Goal: Information Seeking & Learning: Check status

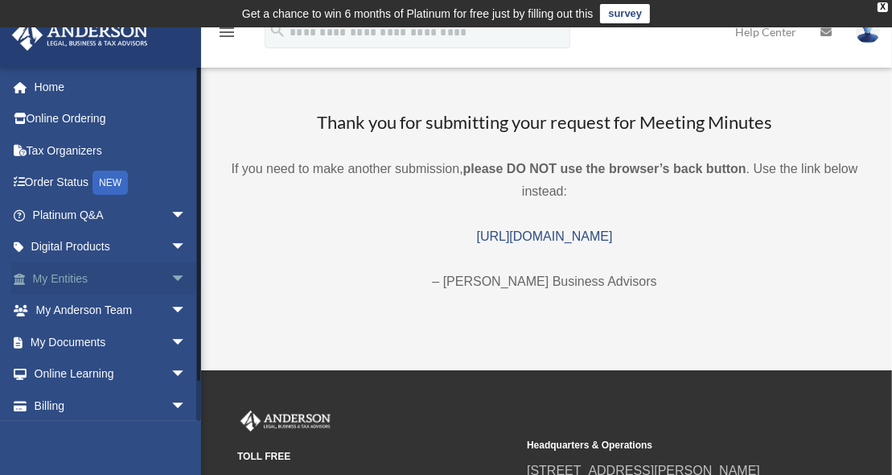
click at [171, 273] on span "arrow_drop_down" at bounding box center [187, 278] width 32 height 33
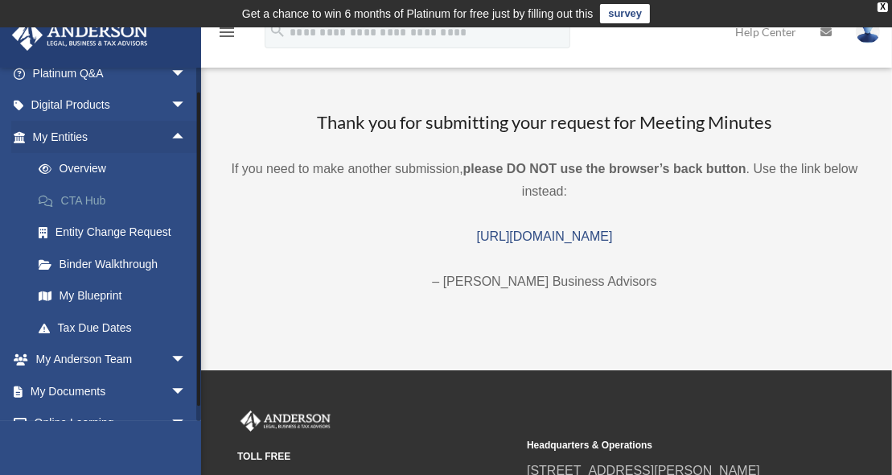
scroll to position [145, 0]
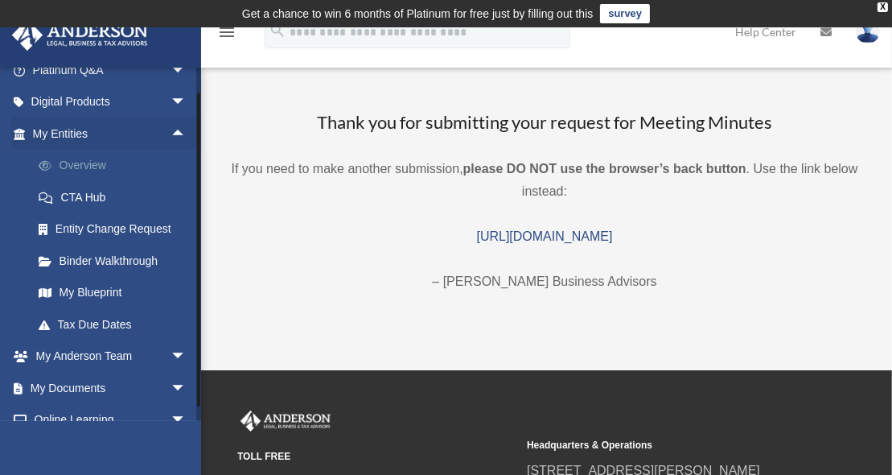
click at [79, 170] on link "Overview" at bounding box center [117, 166] width 188 height 32
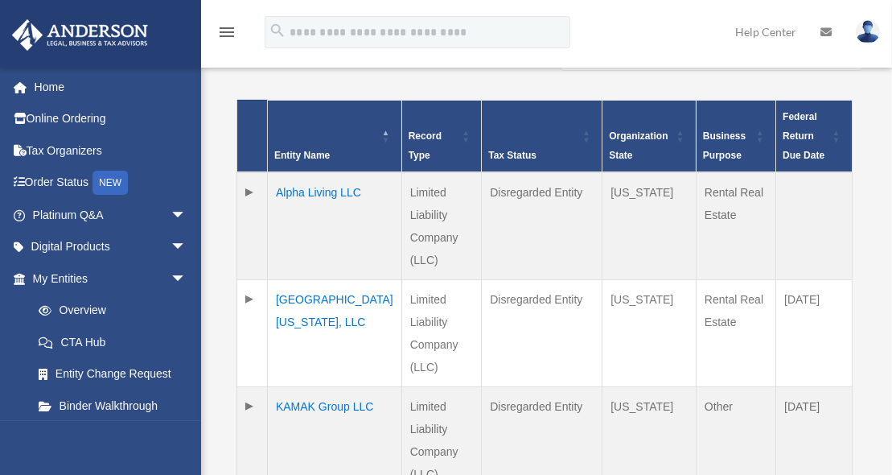
scroll to position [395, 0]
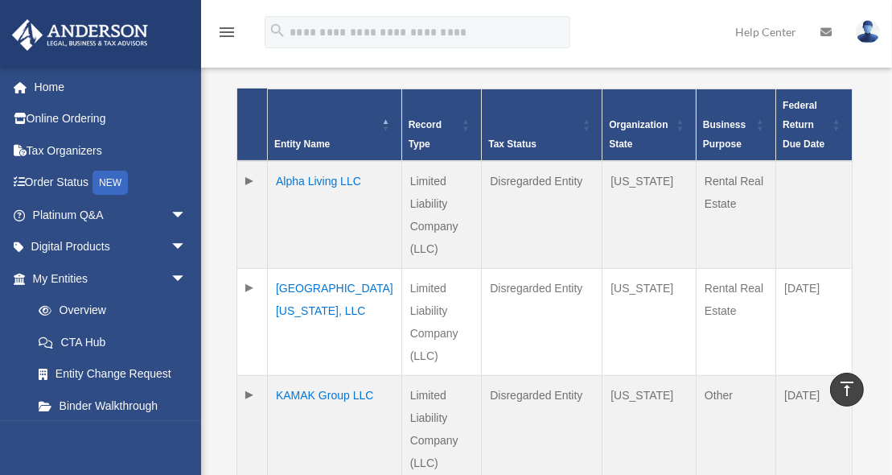
click at [304, 268] on td "East Virginia Ave, LLC" at bounding box center [335, 321] width 134 height 107
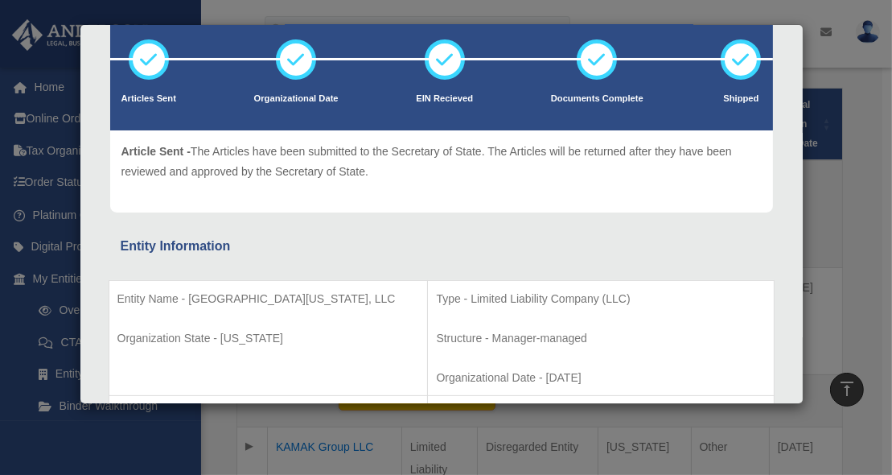
scroll to position [0, 0]
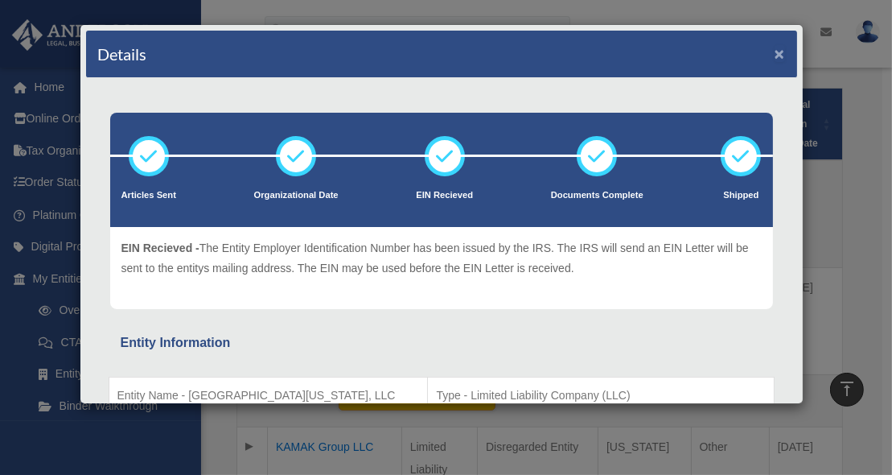
click at [775, 52] on button "×" at bounding box center [780, 53] width 10 height 17
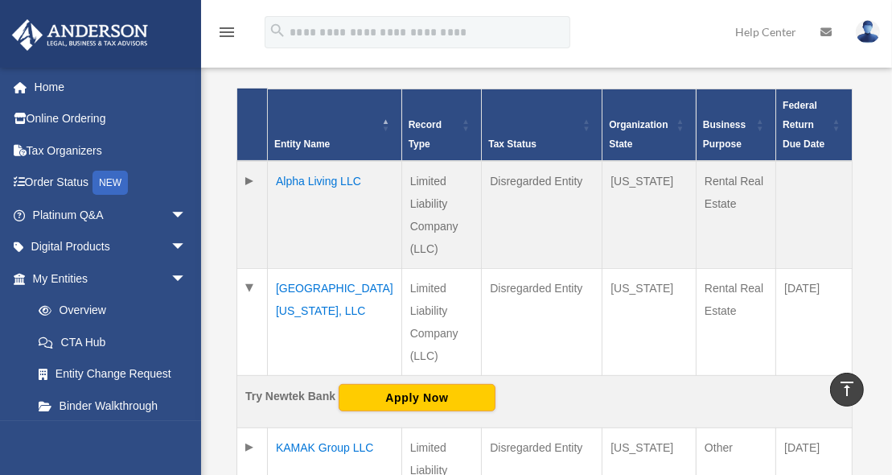
click at [256, 427] on td at bounding box center [252, 480] width 31 height 107
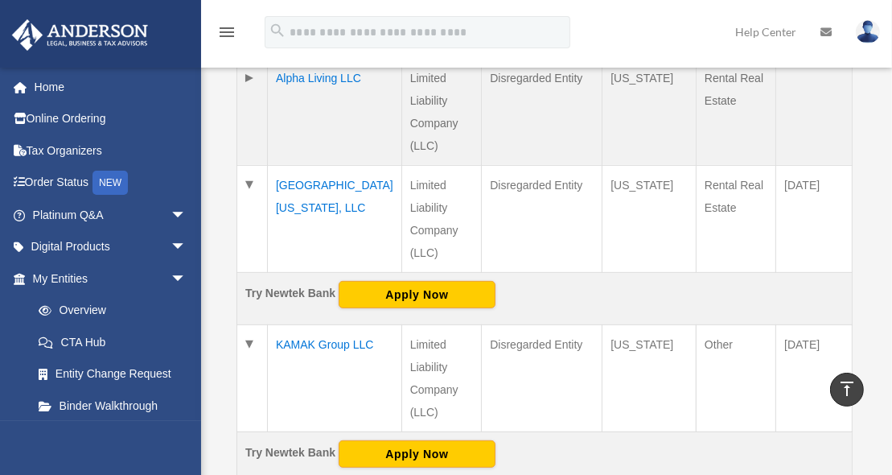
scroll to position [502, 0]
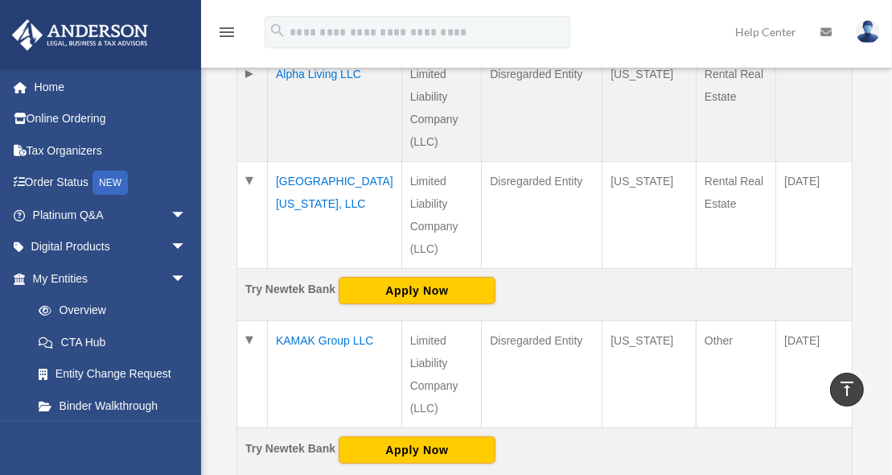
click at [285, 320] on td "KAMAK Group LLC" at bounding box center [335, 373] width 134 height 107
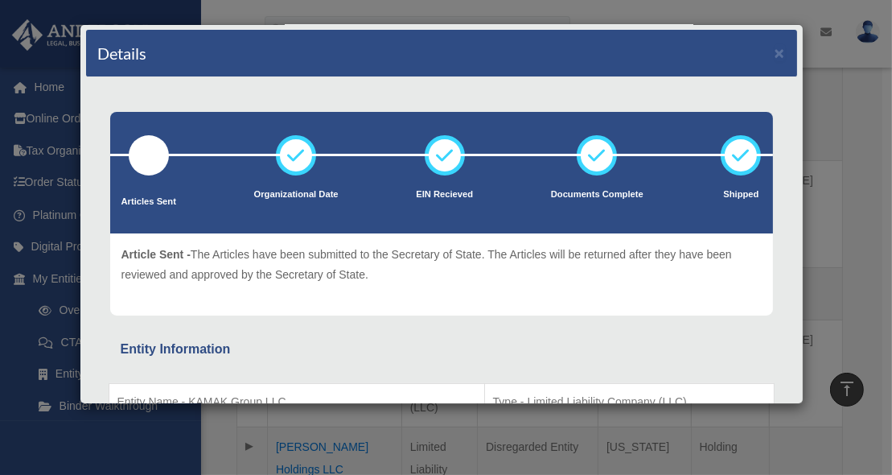
scroll to position [0, 0]
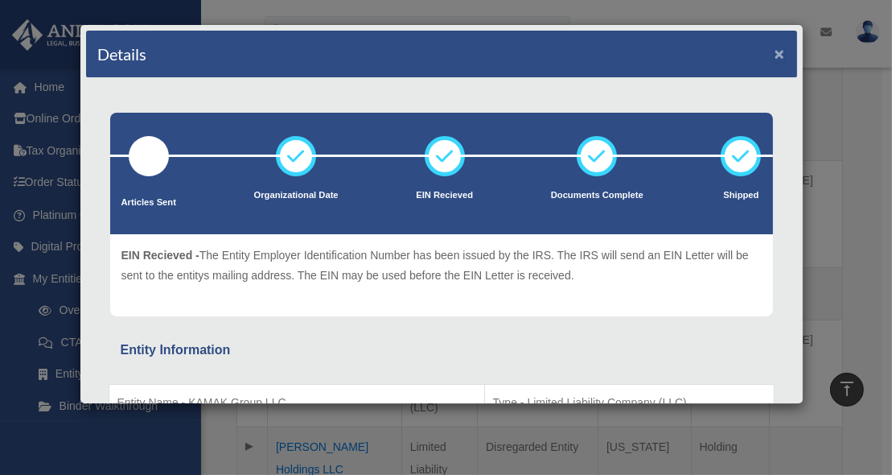
click at [775, 47] on button "×" at bounding box center [780, 53] width 10 height 17
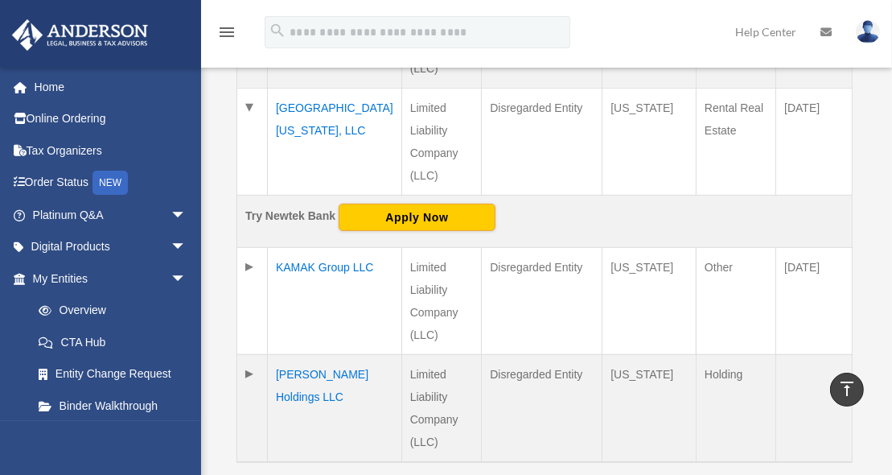
scroll to position [585, 0]
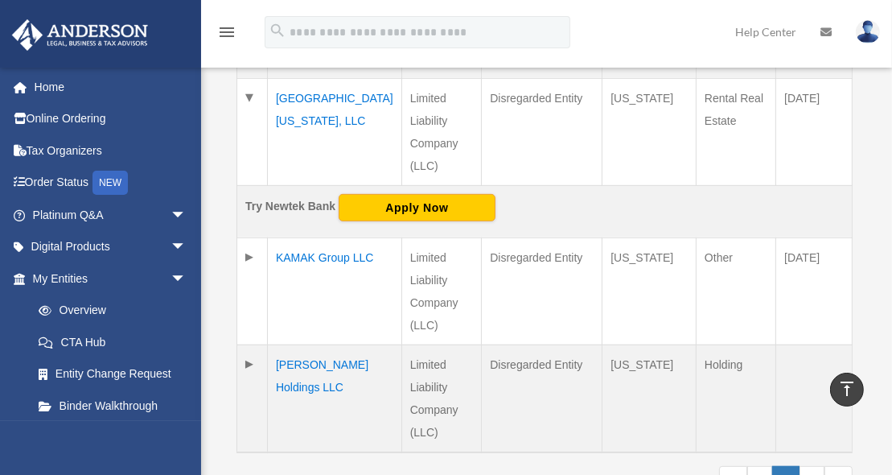
click at [313, 344] on td "MAVYA Holdings LLC" at bounding box center [335, 398] width 134 height 108
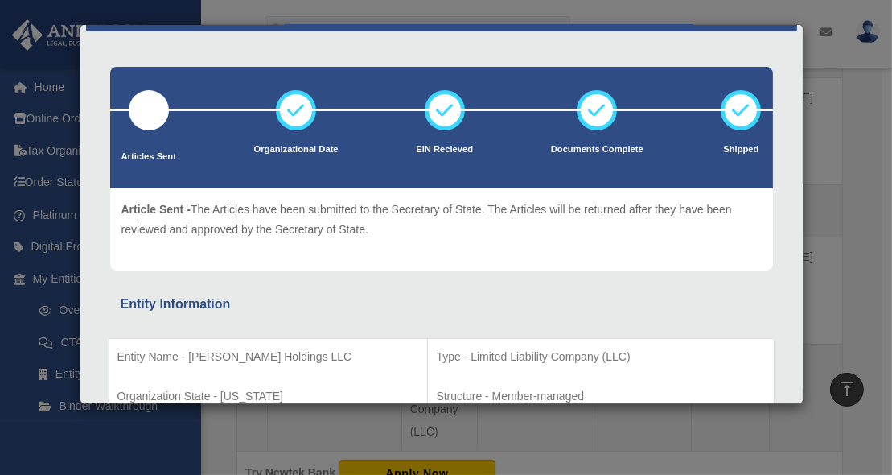
scroll to position [23, 0]
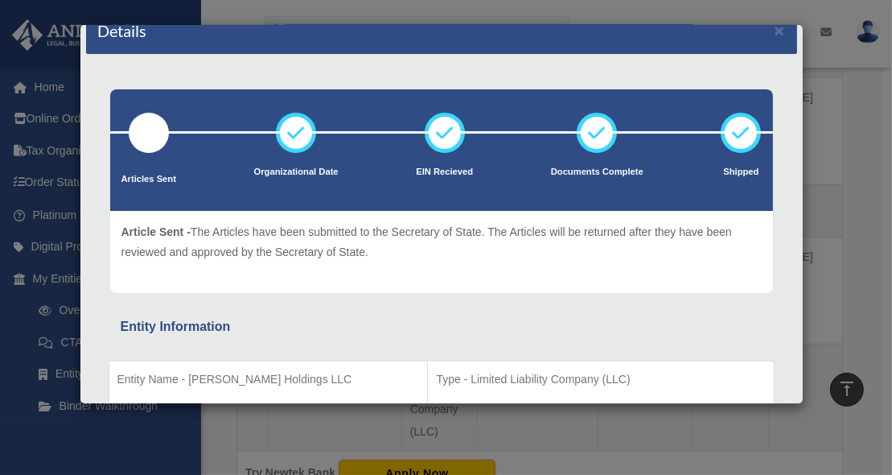
click at [695, 229] on p "Article Sent - The Articles have been submitted to the Secretary of State. The …" at bounding box center [441, 241] width 640 height 39
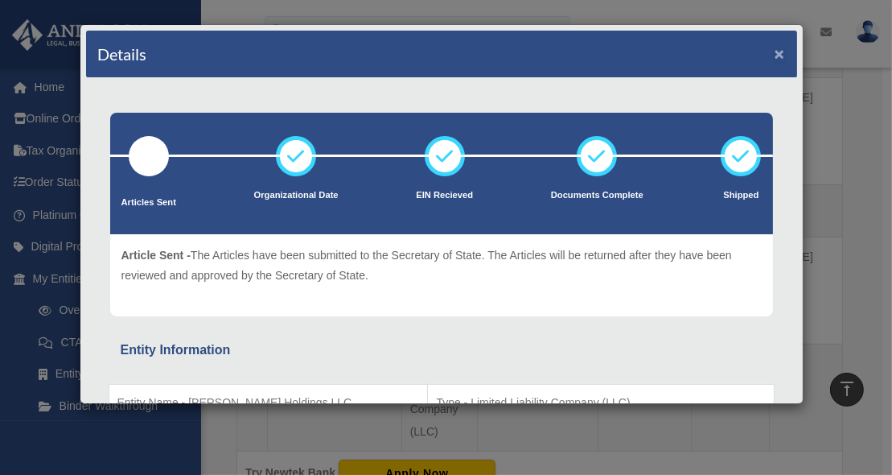
click at [775, 53] on button "×" at bounding box center [780, 53] width 10 height 17
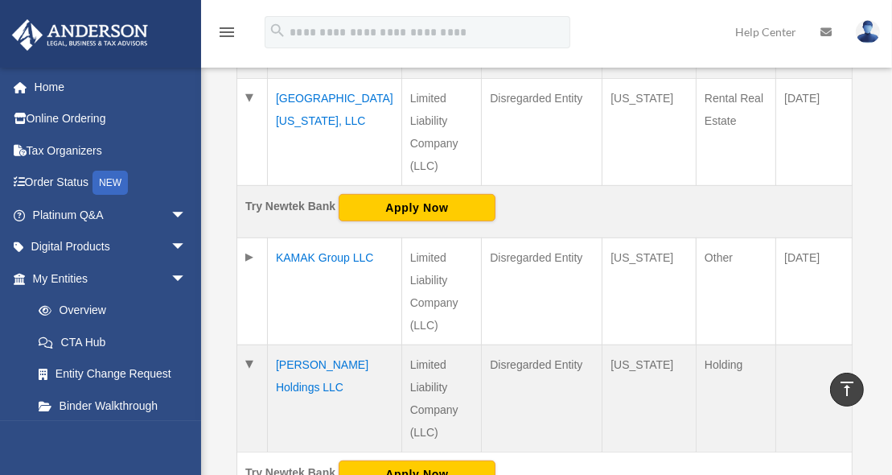
click at [303, 237] on td "KAMAK Group LLC" at bounding box center [335, 290] width 134 height 107
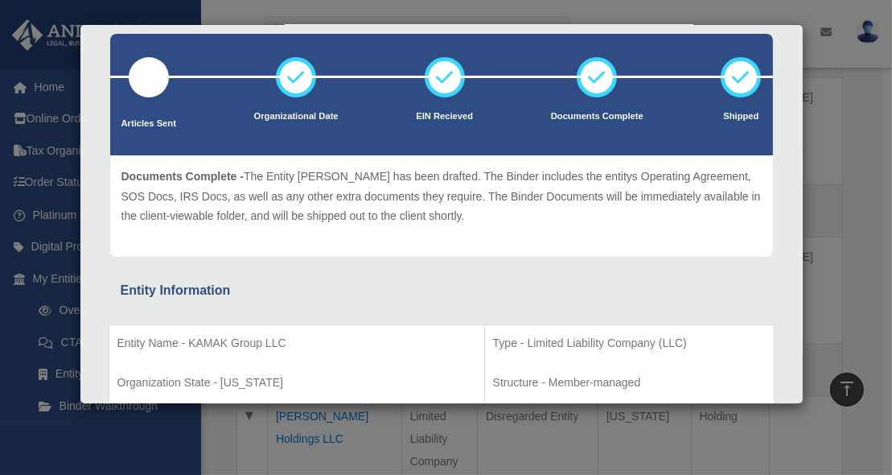
scroll to position [80, 0]
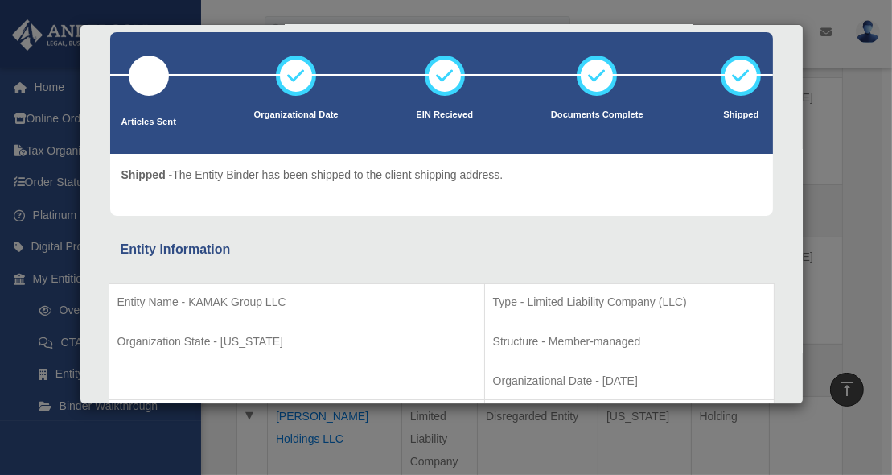
click at [820, 136] on div "Details × Articles Sent Organizational Date" at bounding box center [446, 237] width 892 height 475
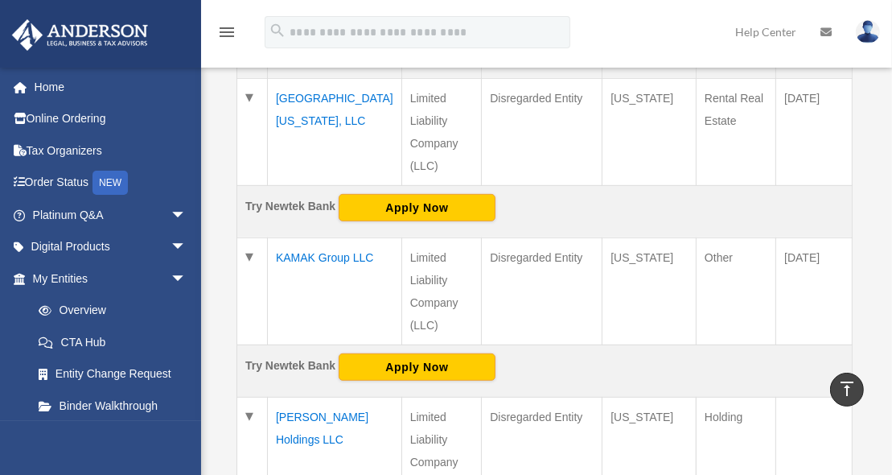
click at [290, 397] on td "MAVYA Holdings LLC" at bounding box center [335, 450] width 134 height 107
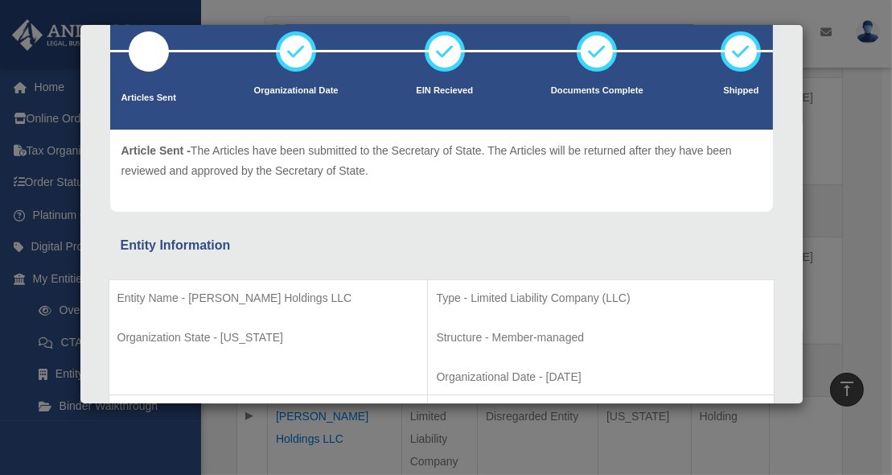
scroll to position [56, 0]
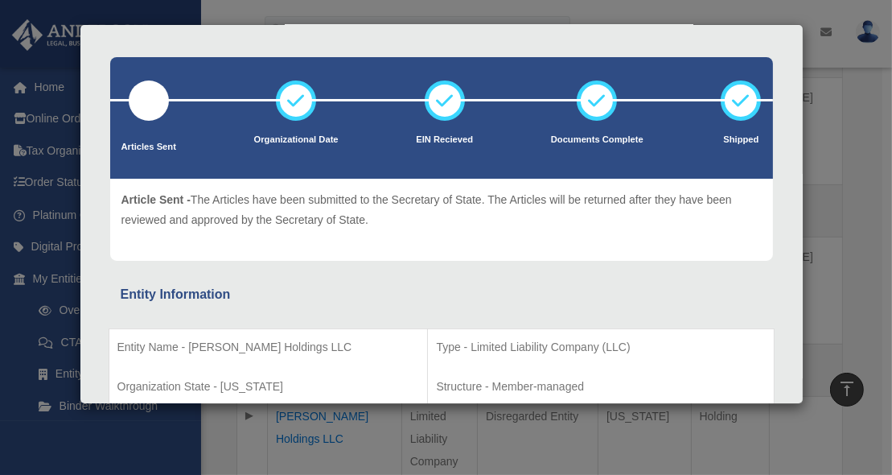
click at [845, 184] on div "Details × Articles Sent Organizational Date" at bounding box center [446, 237] width 892 height 475
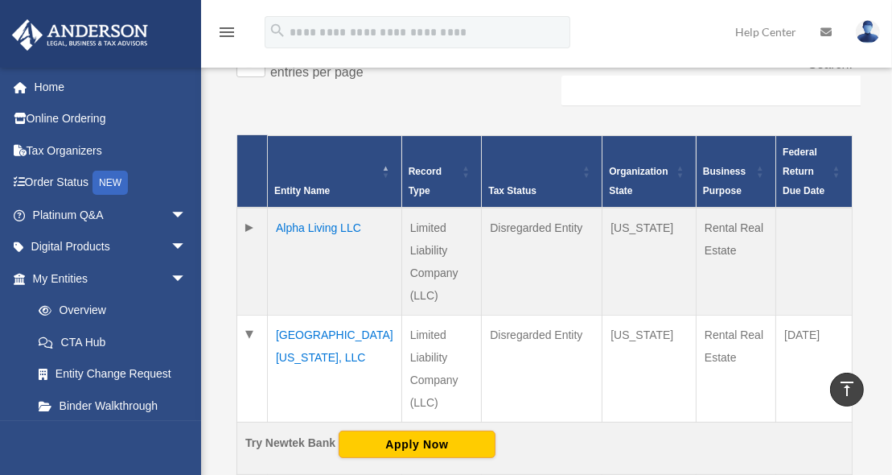
scroll to position [347, 0]
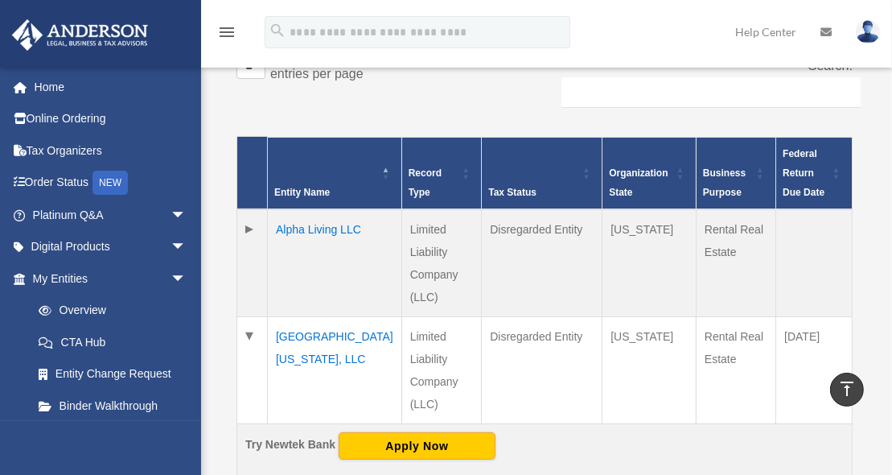
click at [296, 316] on td "East Virginia Ave, LLC" at bounding box center [335, 369] width 134 height 107
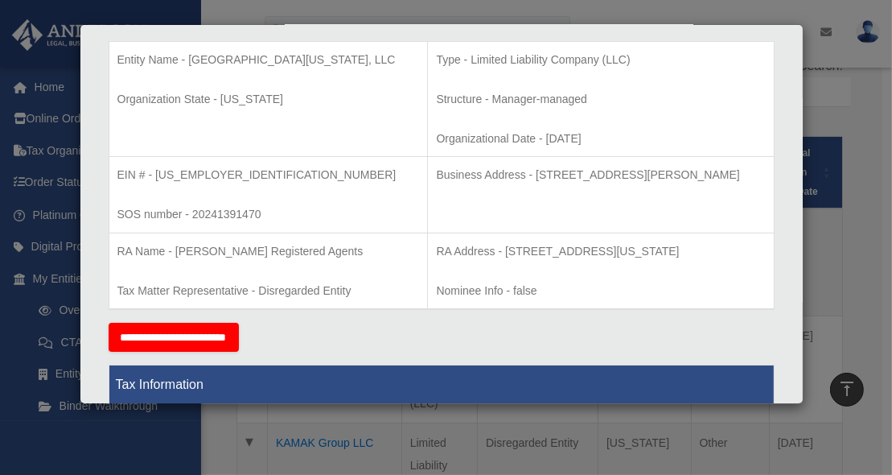
scroll to position [318, 0]
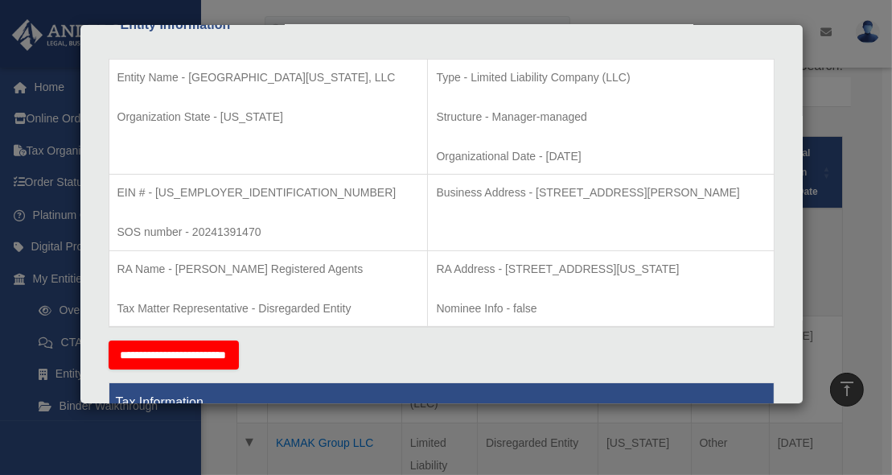
click at [869, 257] on div "Details × Articles Sent Organizational Date" at bounding box center [446, 237] width 892 height 475
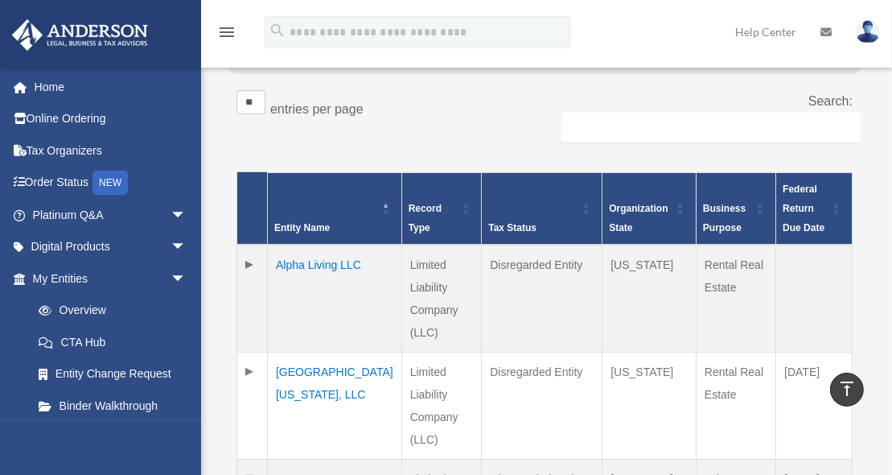
scroll to position [306, 0]
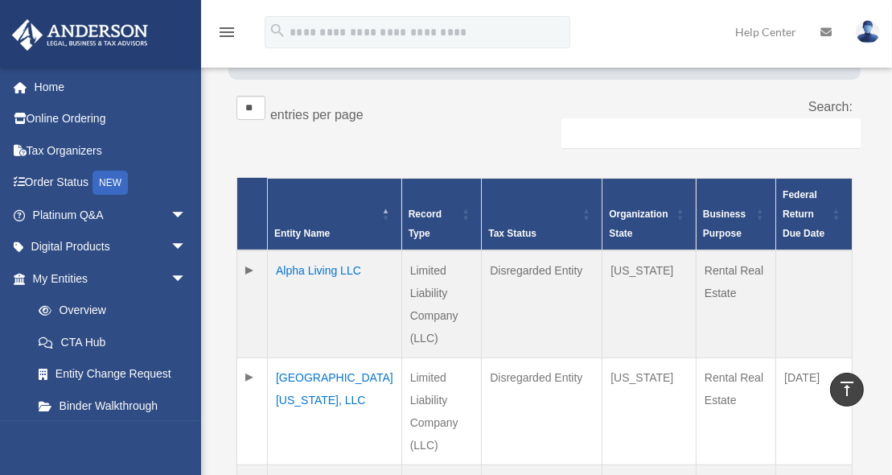
click at [300, 265] on td "Alpha Living LLC" at bounding box center [335, 304] width 134 height 108
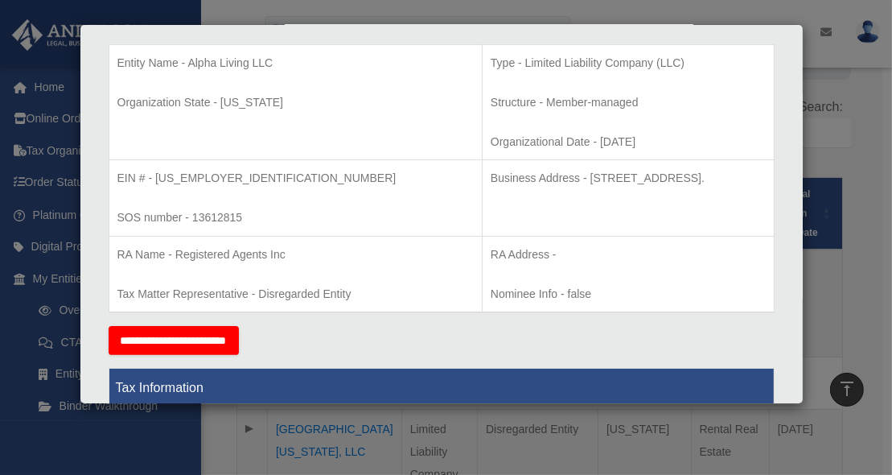
scroll to position [286, 0]
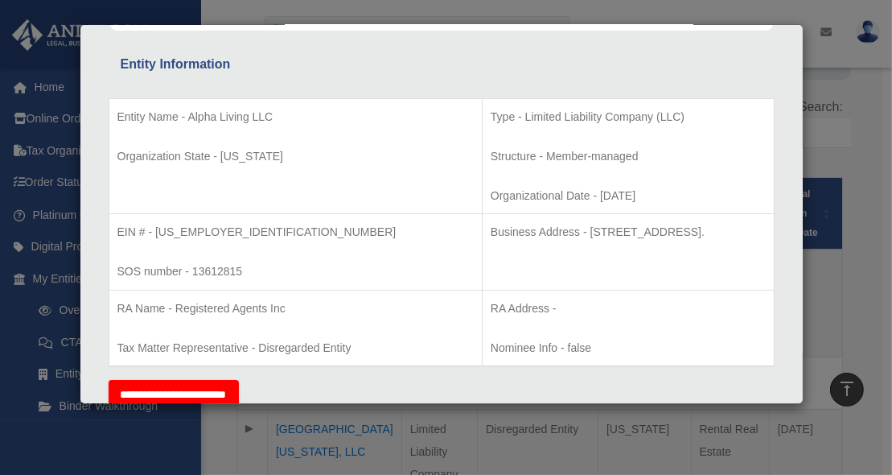
click at [827, 286] on div "Details × Articles Sent Organizational Date" at bounding box center [446, 237] width 892 height 475
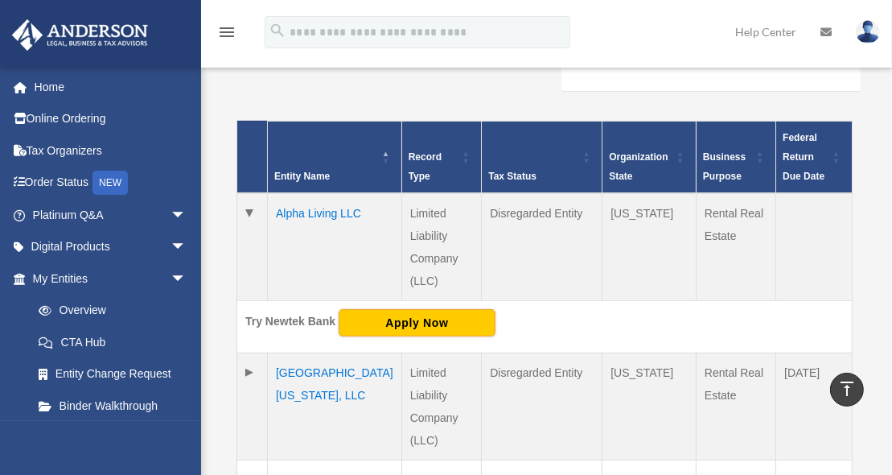
scroll to position [339, 0]
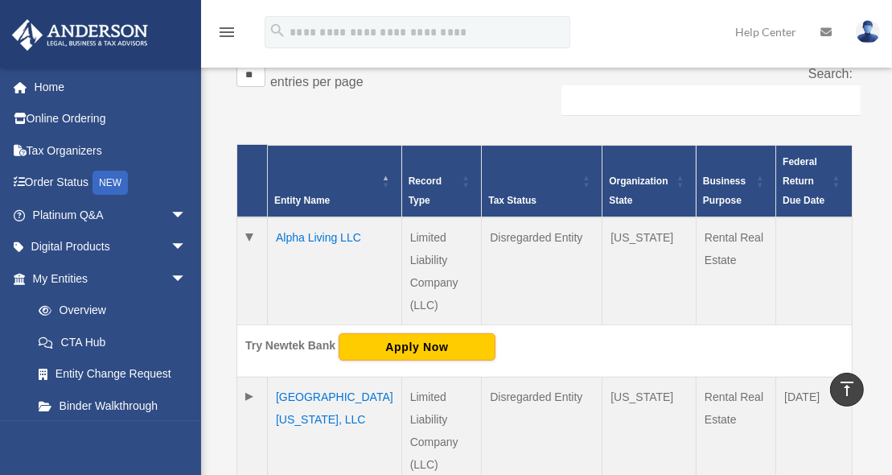
click at [312, 377] on td "East Virginia Ave, LLC" at bounding box center [335, 430] width 134 height 107
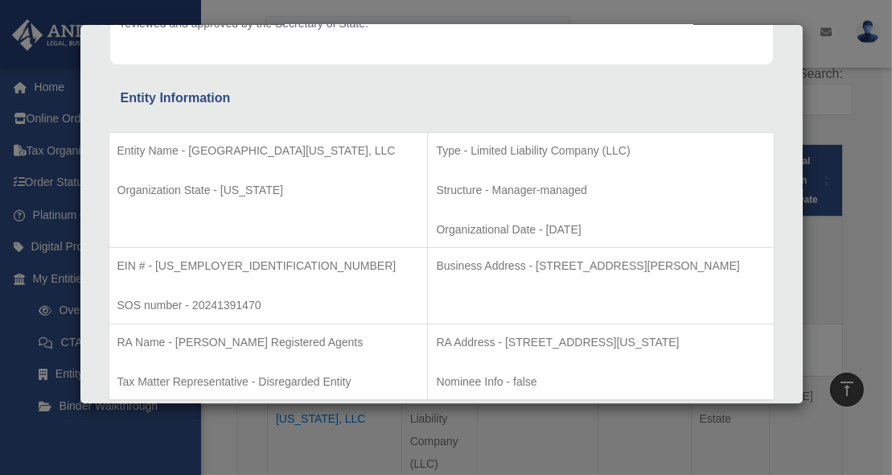
scroll to position [245, 0]
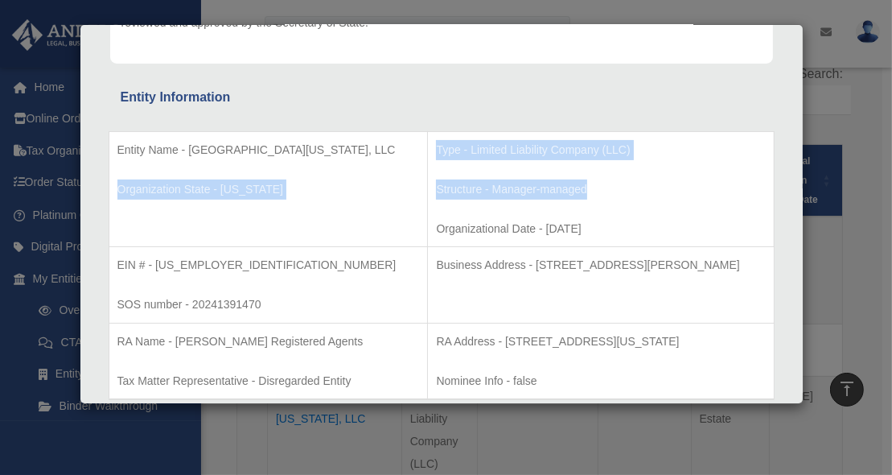
drag, startPoint x: 117, startPoint y: 186, endPoint x: 521, endPoint y: 185, distance: 403.9
click at [521, 185] on tr "Entity Name - East Virginia Ave, LLC Organization State - Colorado Type - Limit…" at bounding box center [441, 189] width 665 height 116
copy tr "Organization State - Colorado Type - Limited Liability Company (LLC) Structure …"
